Goal: Check status: Check status

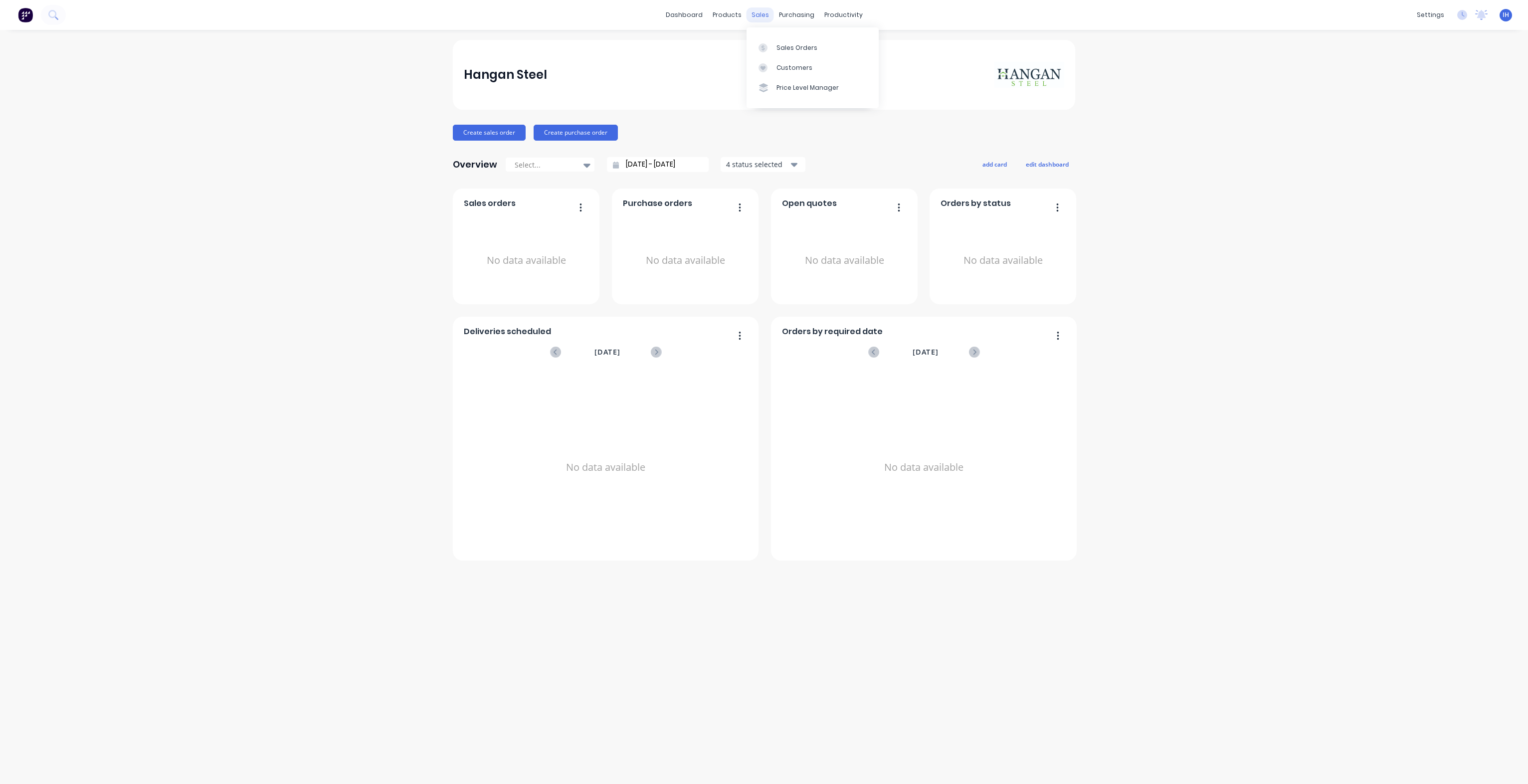
click at [750, 13] on div "sales" at bounding box center [761, 15] width 28 height 15
click at [813, 52] on div "Sales Orders" at bounding box center [797, 48] width 41 height 9
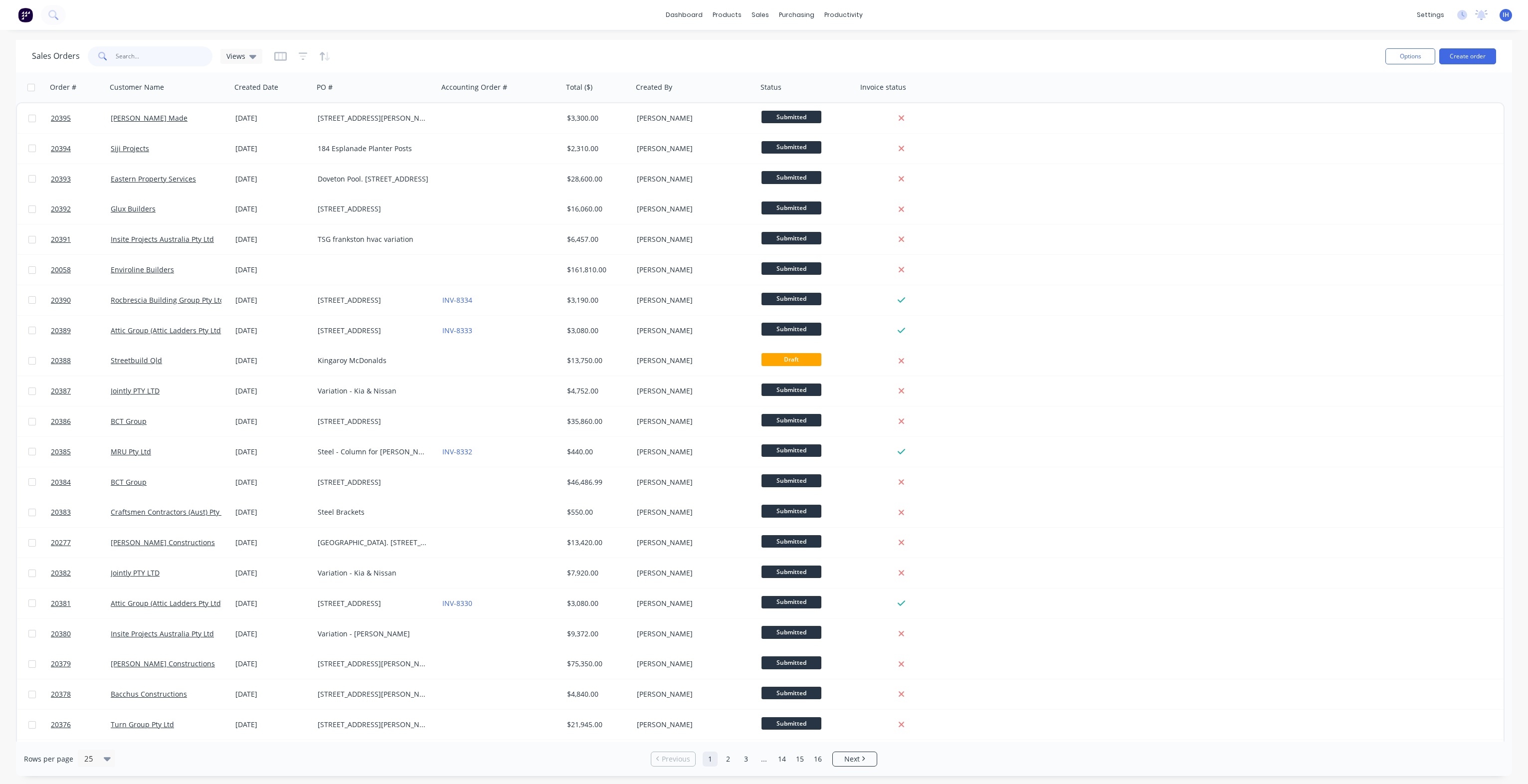
click at [160, 59] on input "text" at bounding box center [164, 56] width 98 height 20
click at [157, 52] on input "text" at bounding box center [164, 56] width 98 height 20
type input "20318"
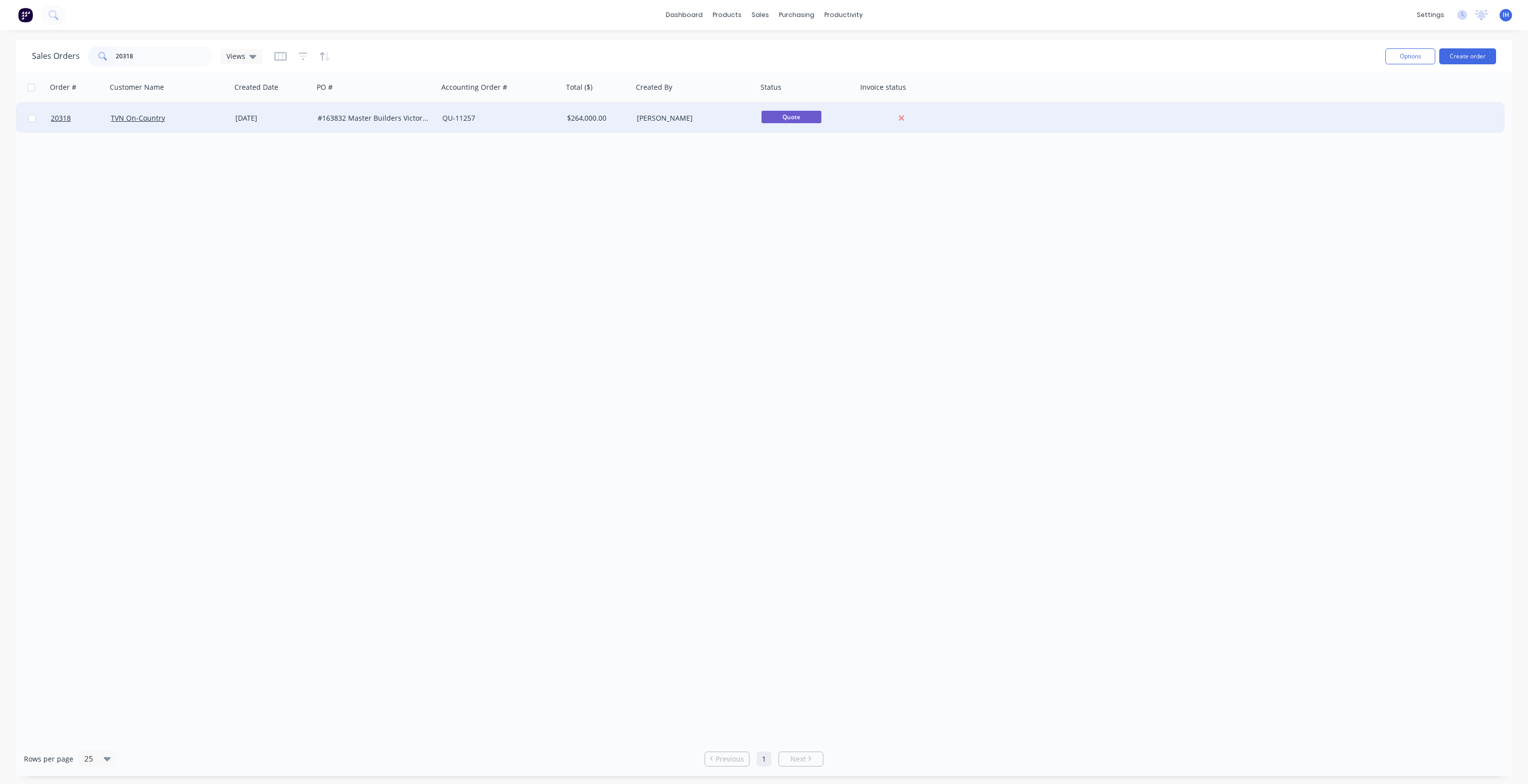
click at [402, 113] on div "#163832 Master Builders Victoria - Wodonga Redevelopment Project [STREET_ADDRES…" at bounding box center [373, 118] width 111 height 10
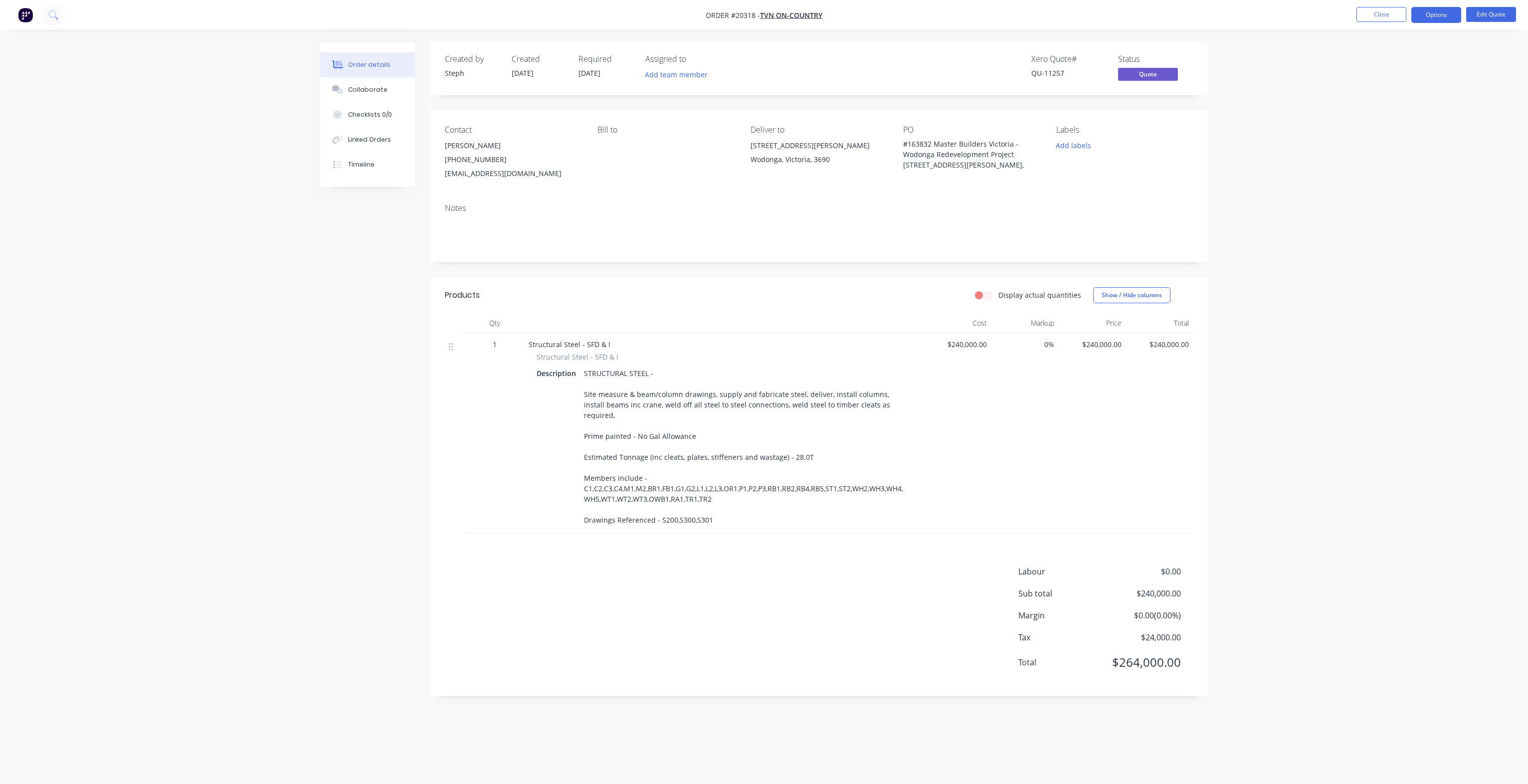
drag, startPoint x: 736, startPoint y: 509, endPoint x: 585, endPoint y: 371, distance: 204.6
click at [585, 371] on div "STRUCTURAL STEEL - Site measure & beam/column drawings, supply and fabricate st…" at bounding box center [746, 446] width 332 height 161
copy div "TRUCTURAL STEEL - Site measure & beam/column drawings, supply and fabricate ste…"
